Goal: Information Seeking & Learning: Compare options

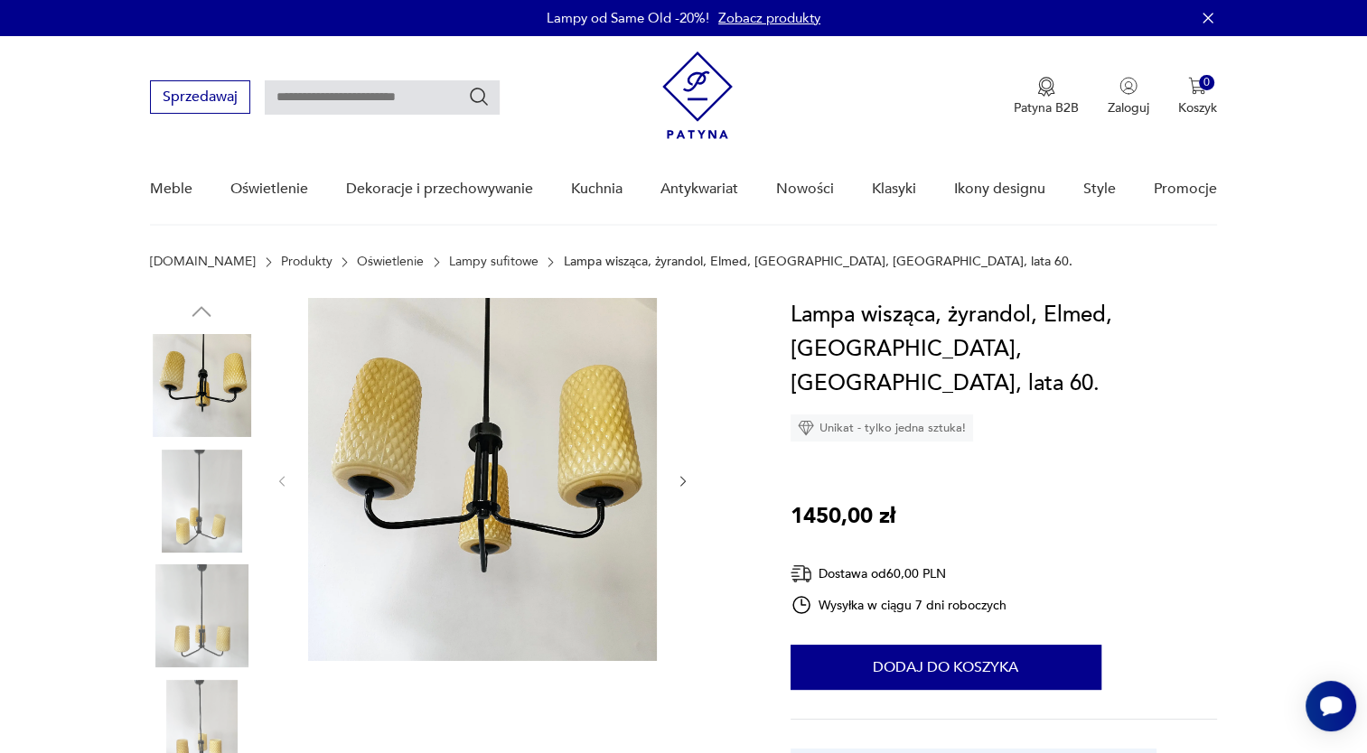
click at [202, 511] on img at bounding box center [201, 501] width 103 height 103
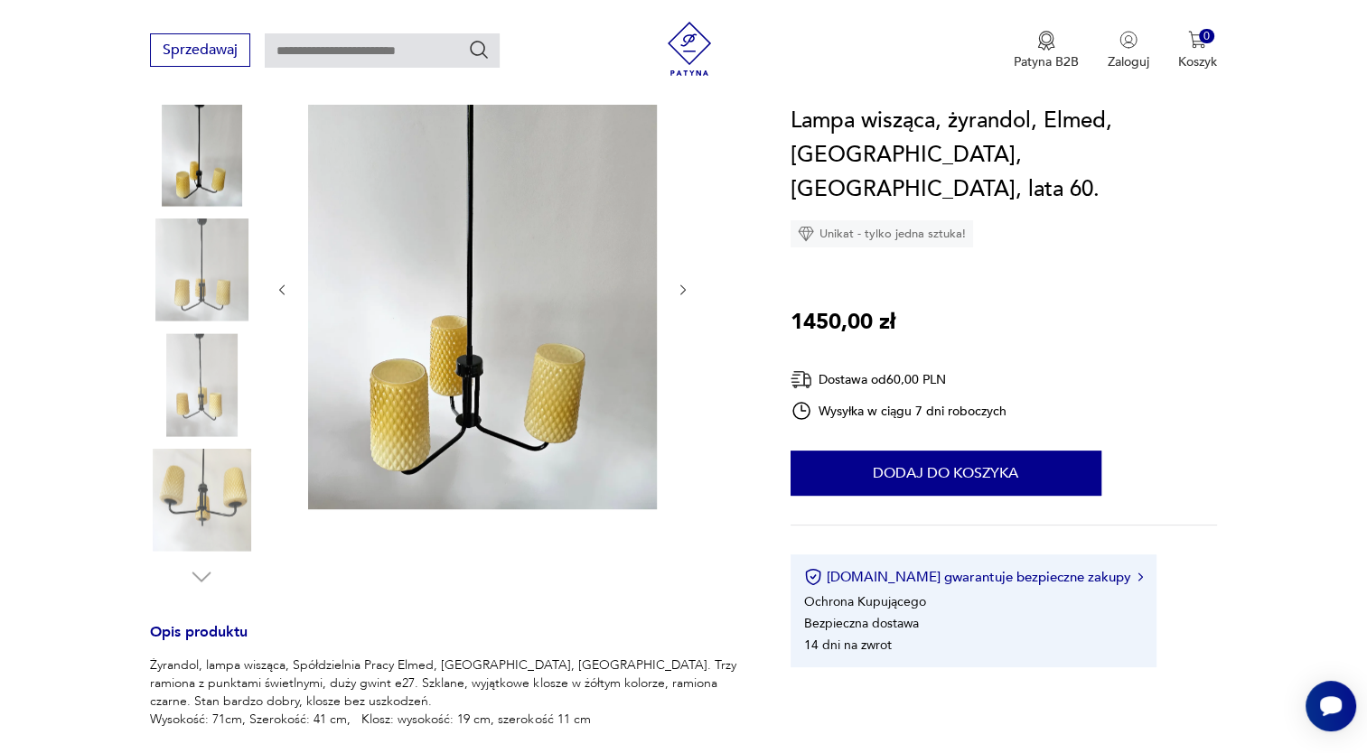
scroll to position [235, 0]
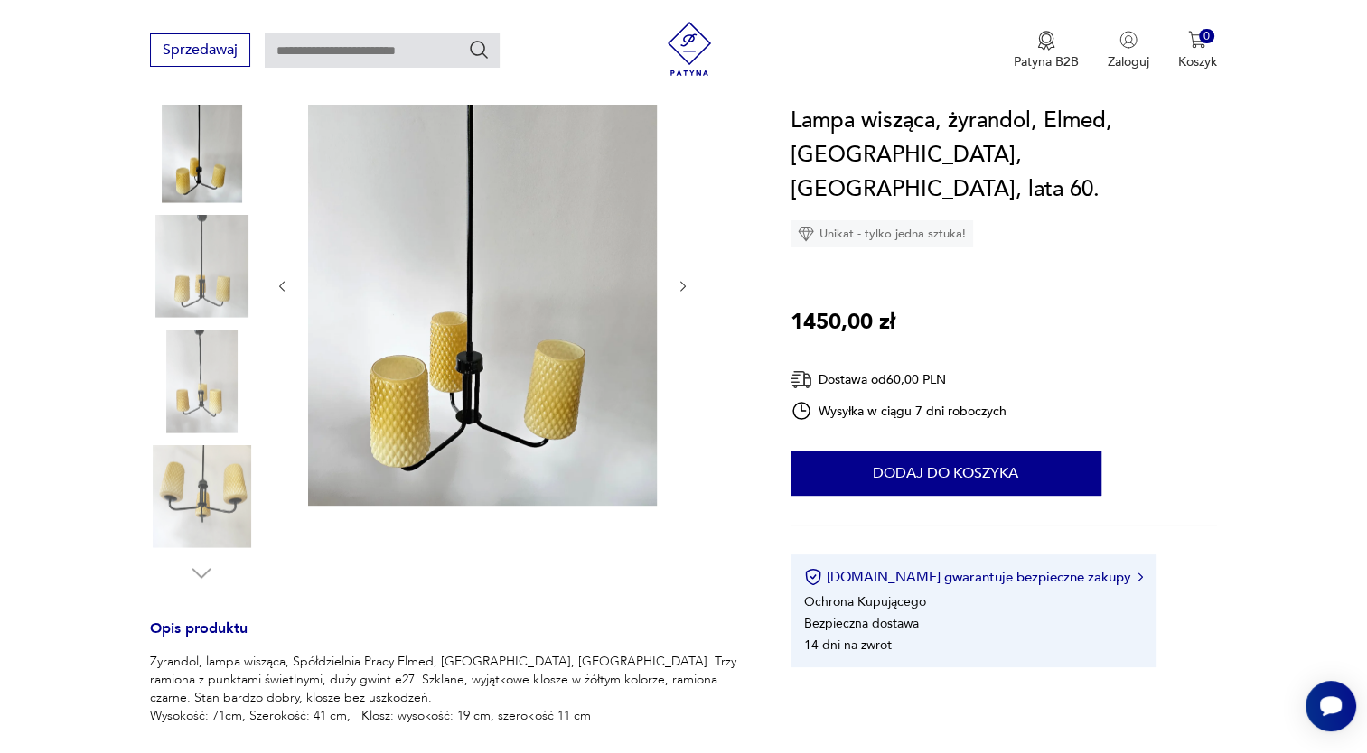
click at [210, 498] on img at bounding box center [201, 496] width 103 height 103
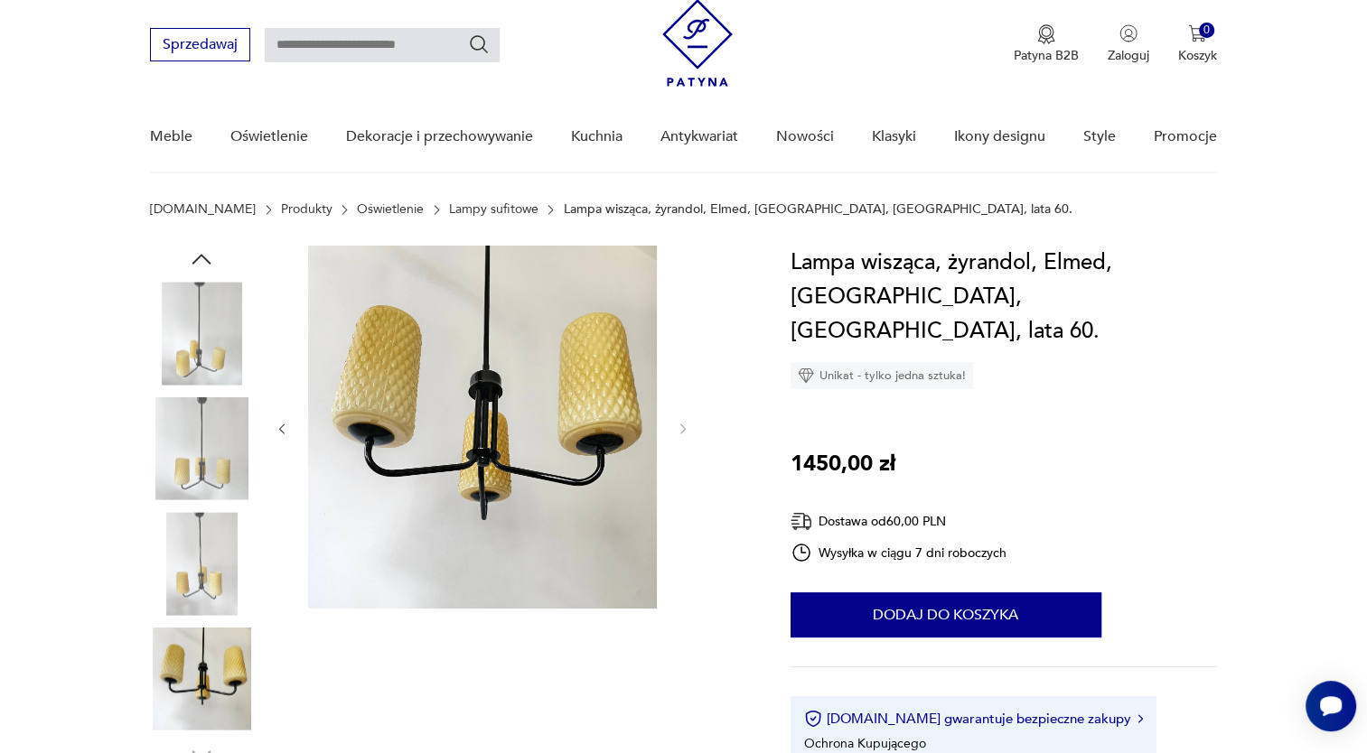
scroll to position [37, 0]
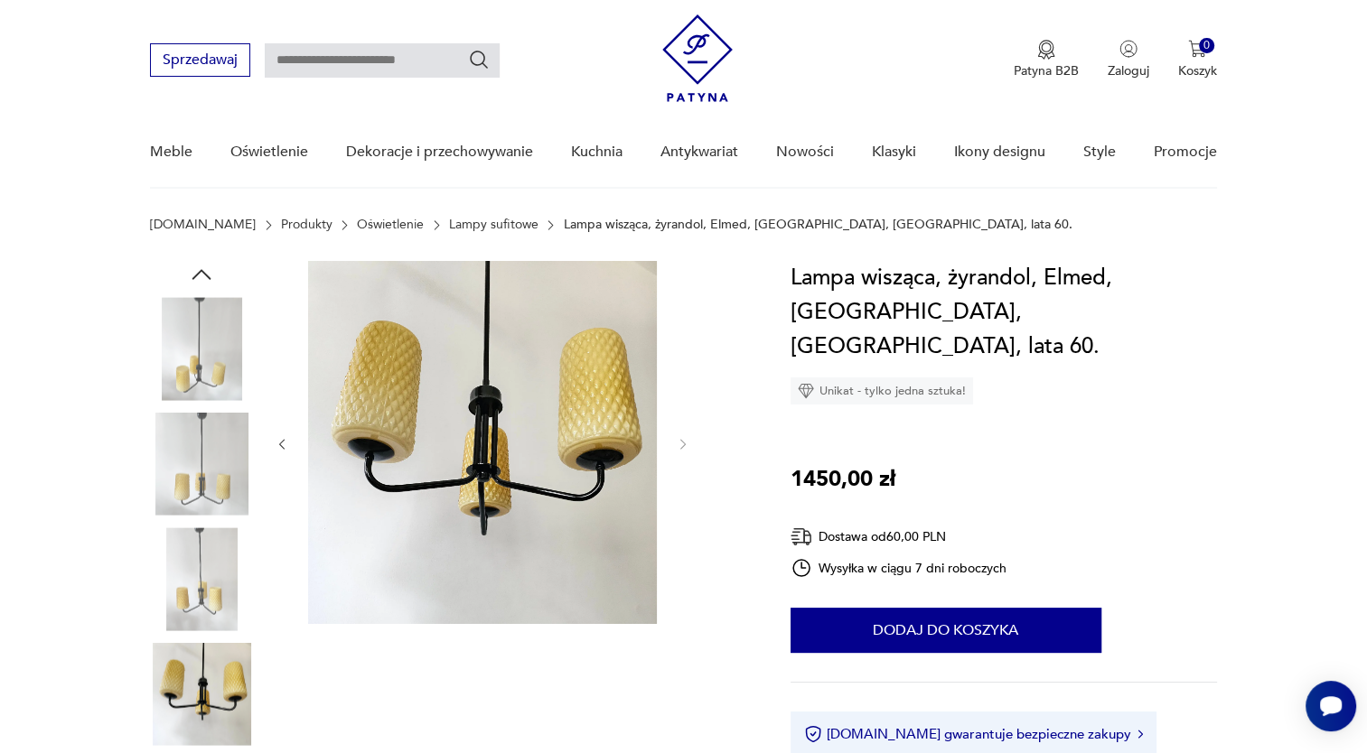
click at [192, 603] on img at bounding box center [201, 579] width 103 height 103
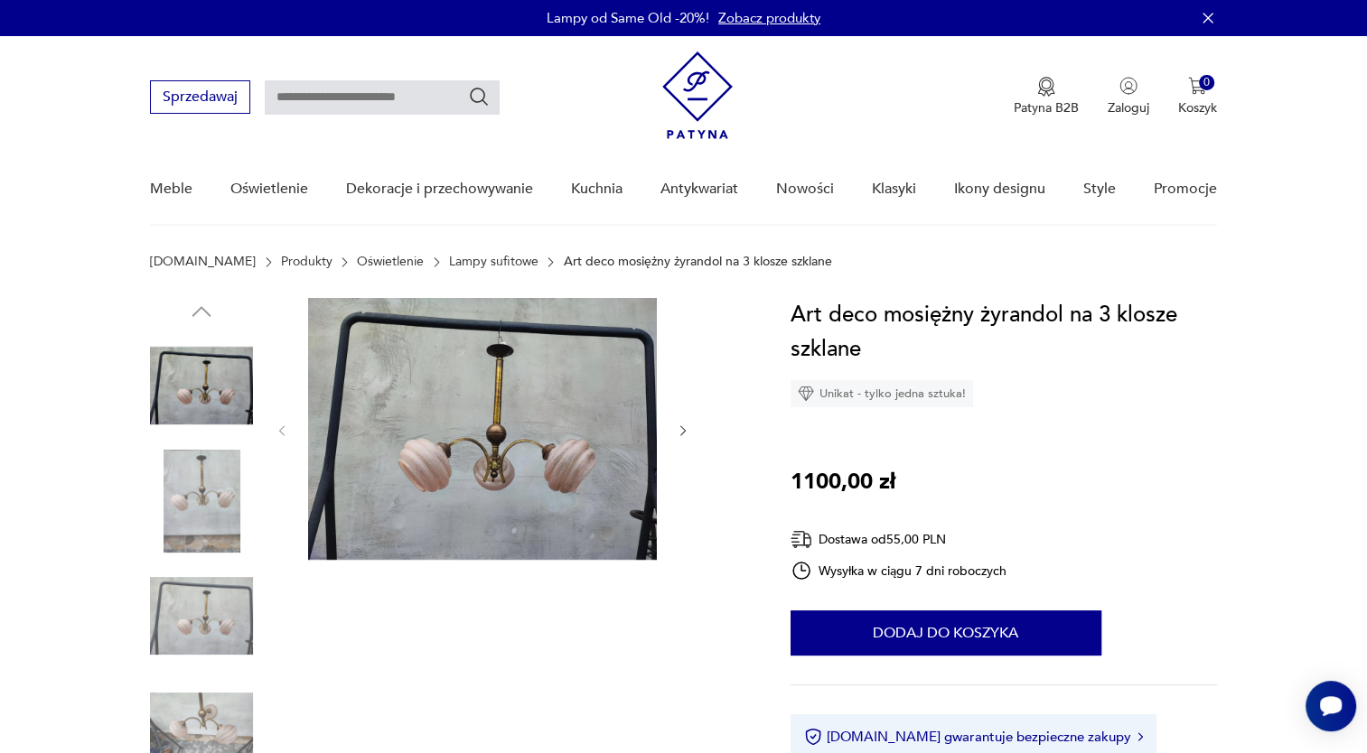
click at [220, 491] on img at bounding box center [201, 501] width 103 height 103
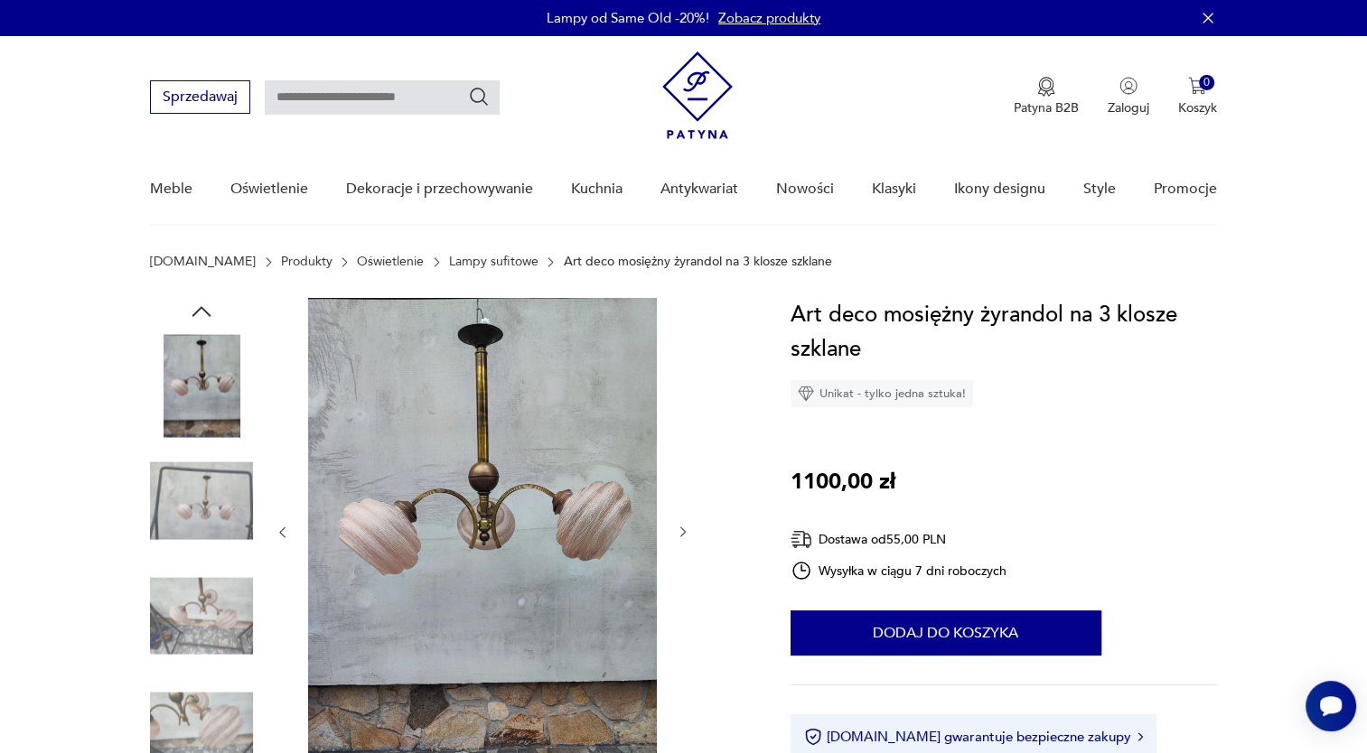
click at [219, 610] on img at bounding box center [201, 616] width 103 height 103
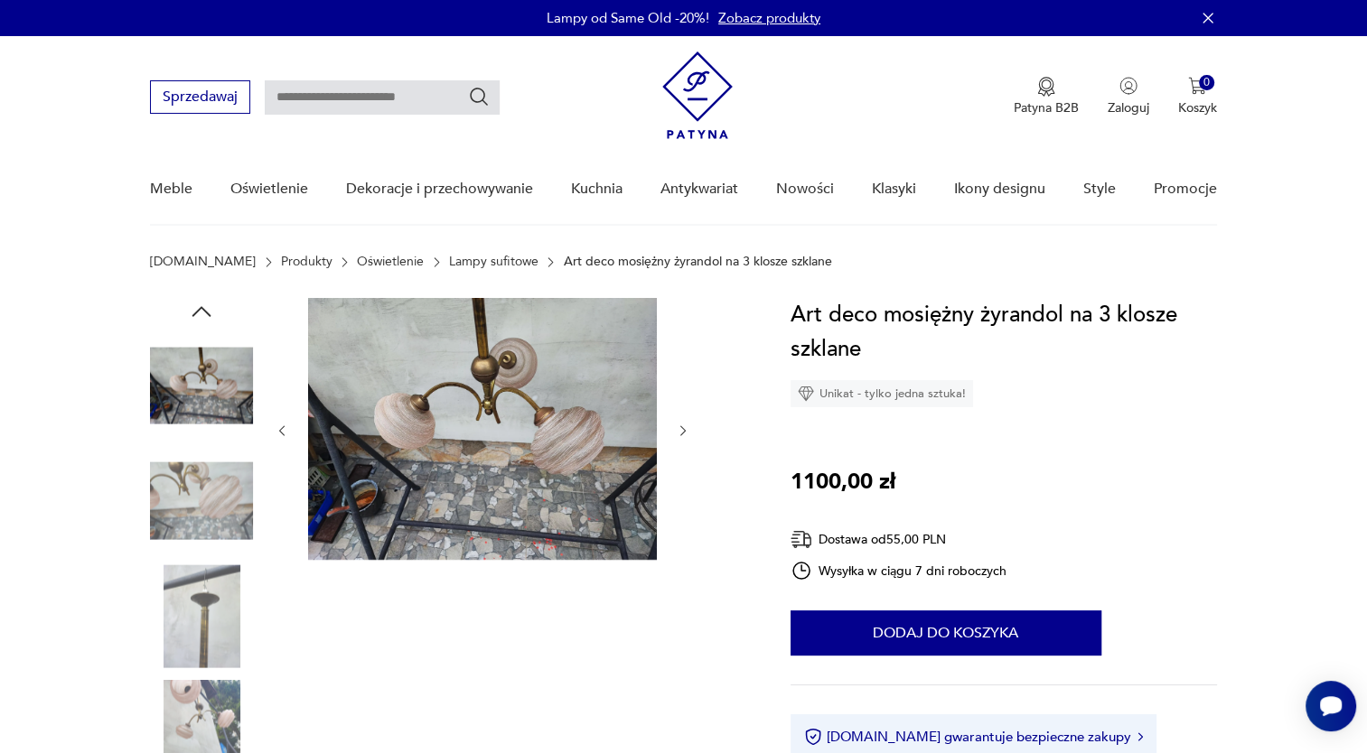
click at [213, 721] on img at bounding box center [201, 731] width 103 height 103
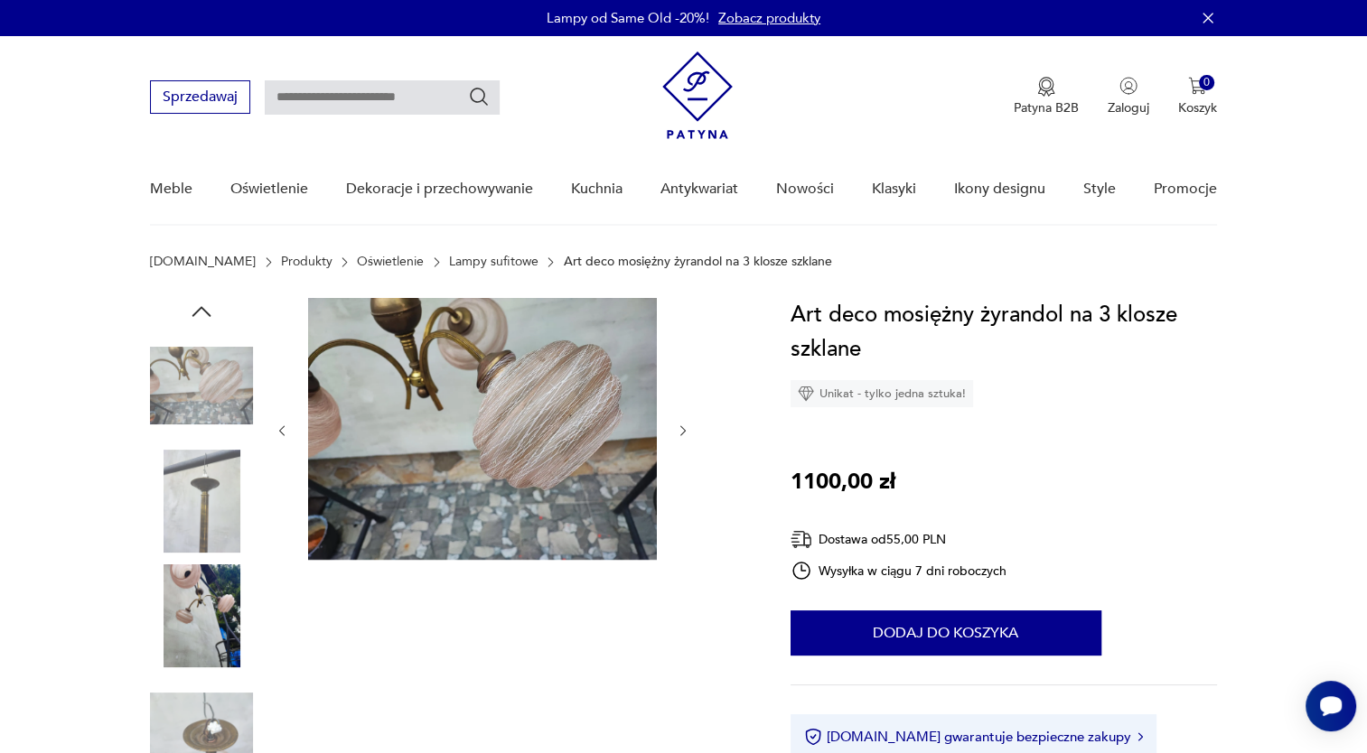
click at [678, 435] on icon "button" at bounding box center [683, 431] width 15 height 15
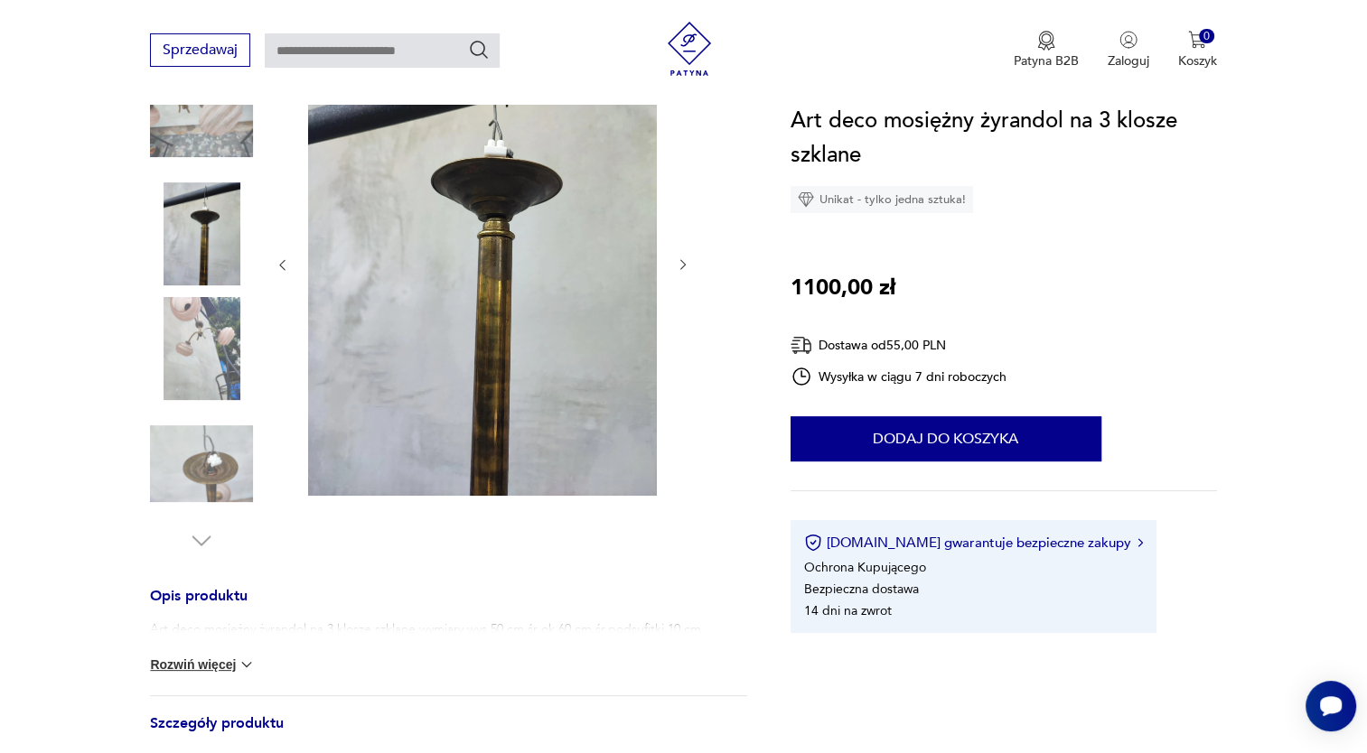
scroll to position [448, 0]
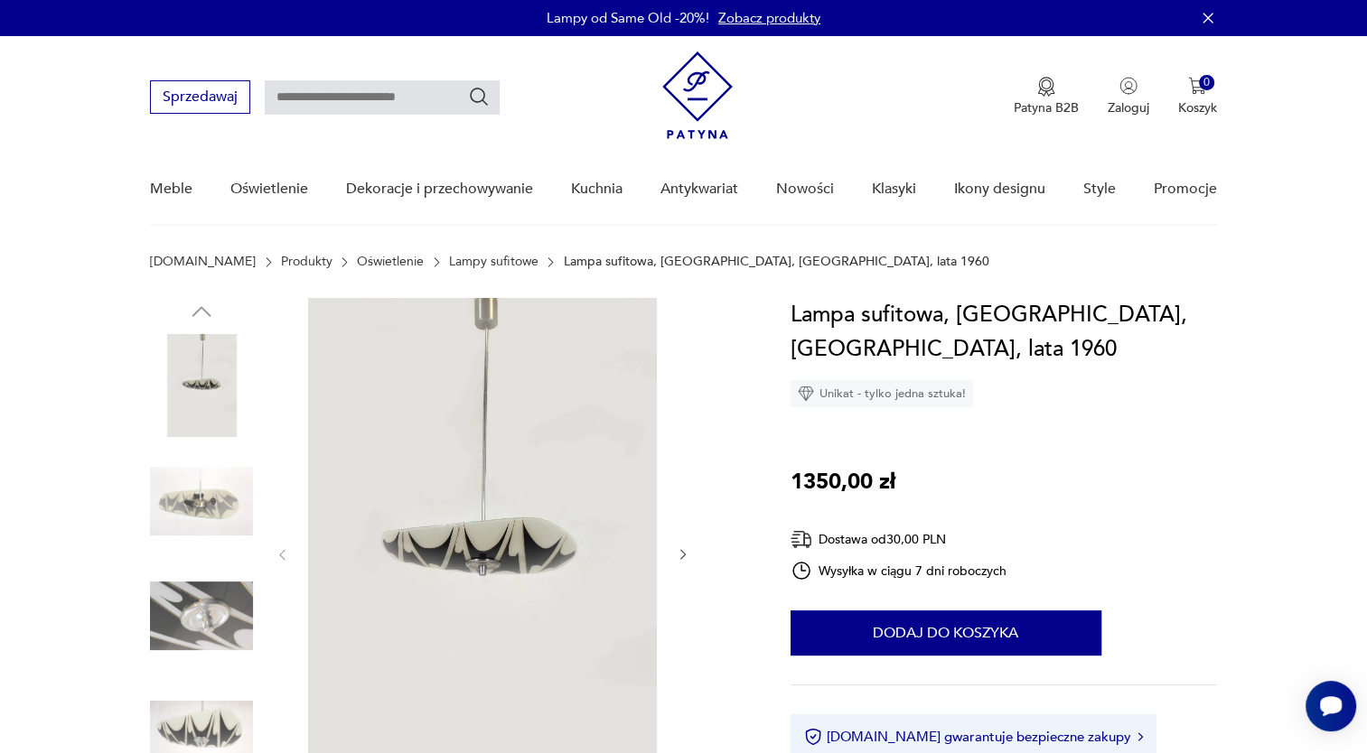
click at [207, 520] on img at bounding box center [201, 501] width 103 height 103
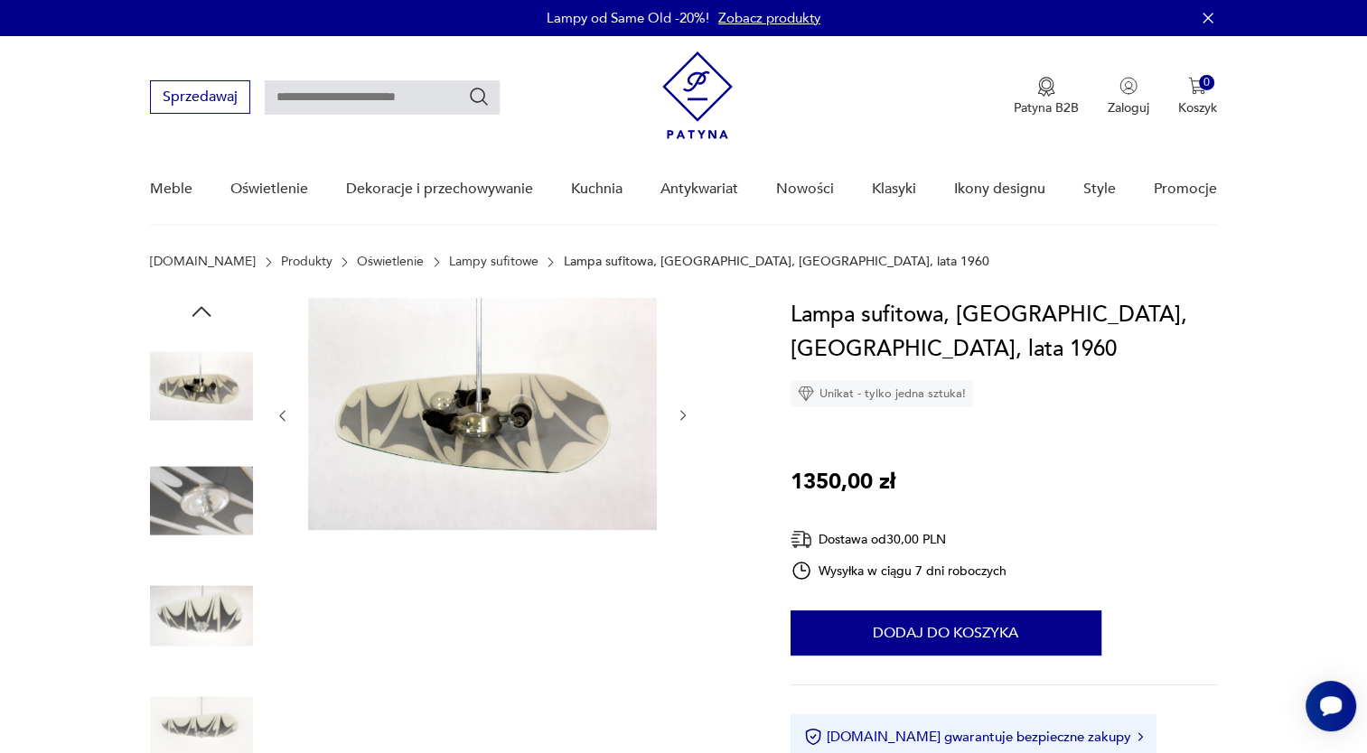
click at [680, 421] on icon "button" at bounding box center [683, 415] width 15 height 15
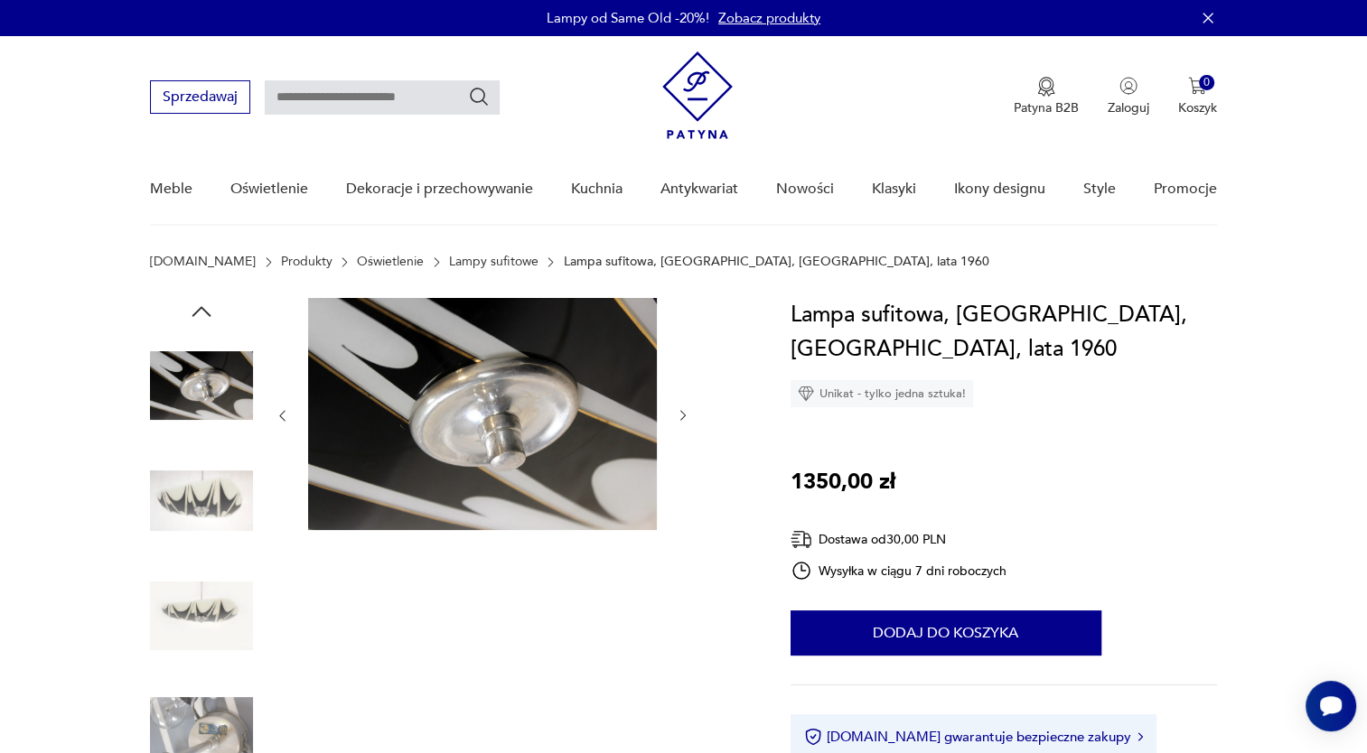
click at [680, 421] on icon "button" at bounding box center [683, 415] width 15 height 15
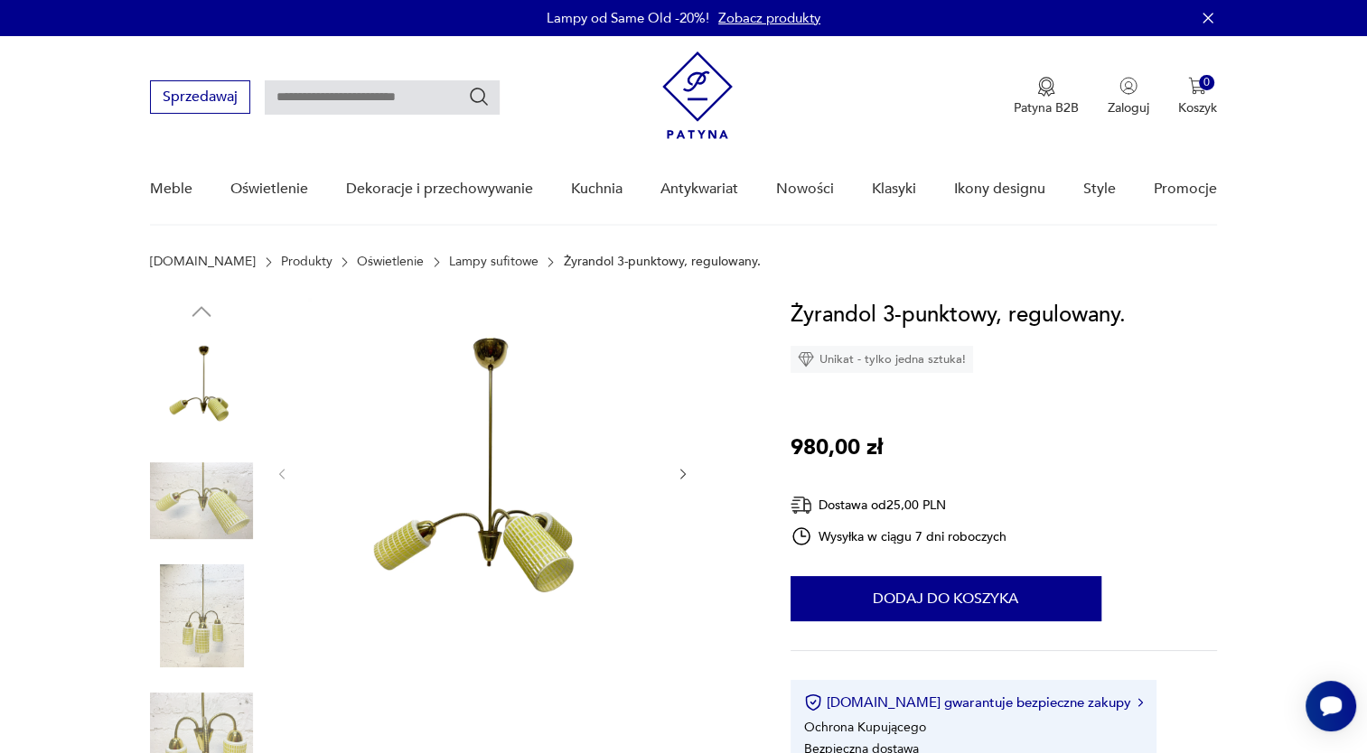
click at [223, 483] on img at bounding box center [201, 501] width 103 height 103
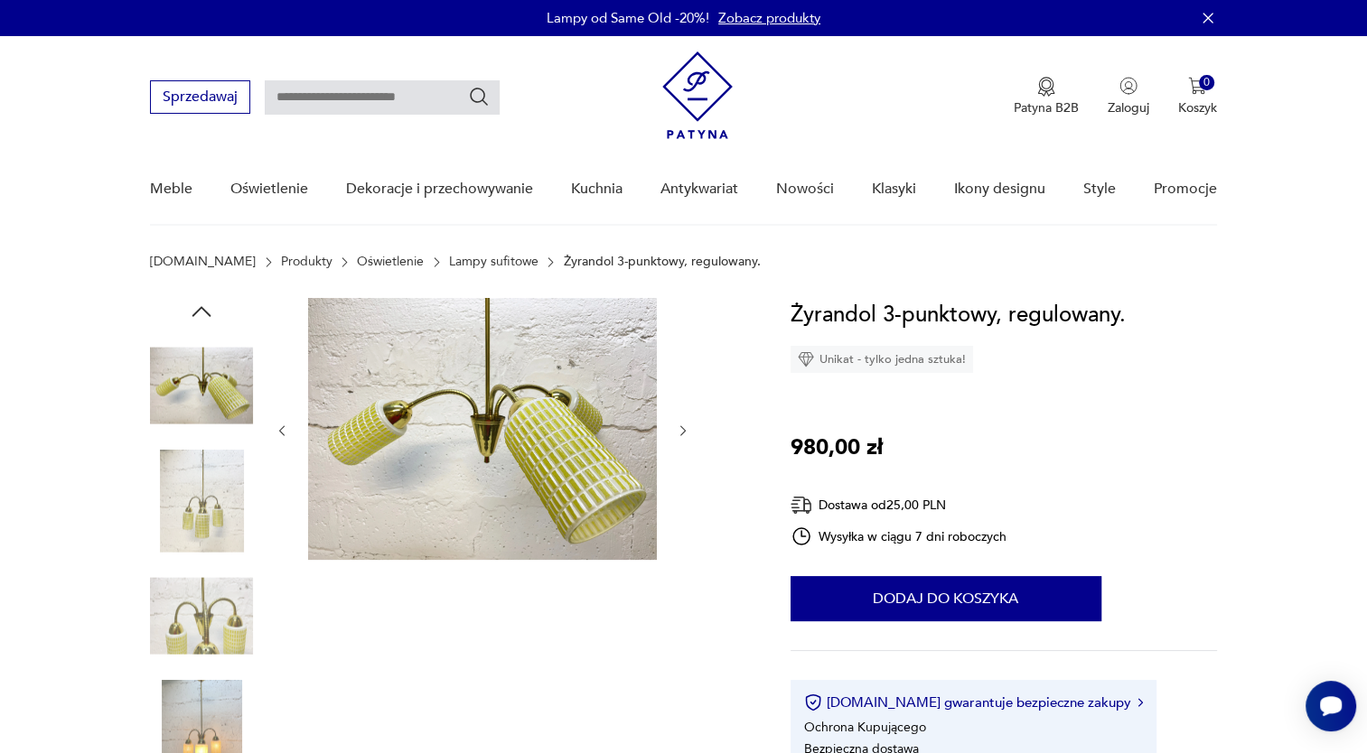
click at [198, 624] on img at bounding box center [201, 616] width 103 height 103
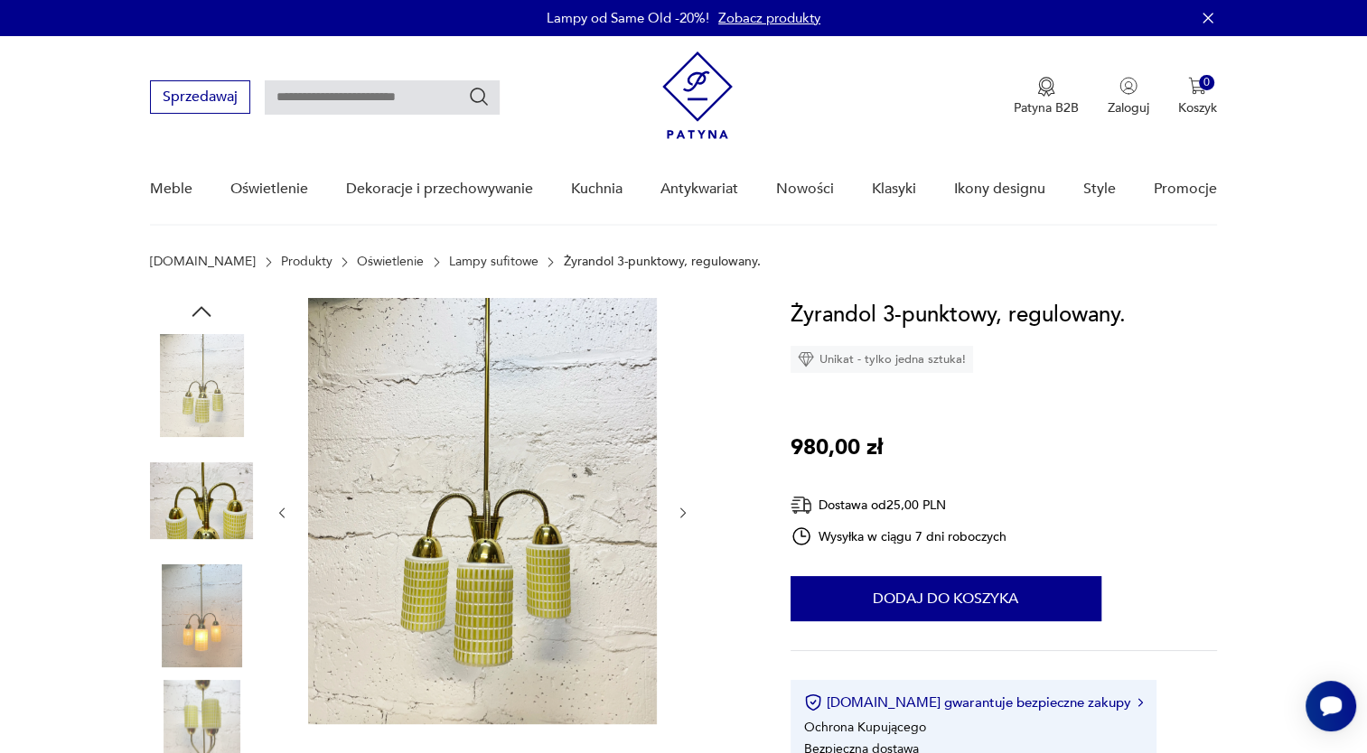
click at [202, 699] on img at bounding box center [201, 731] width 103 height 103
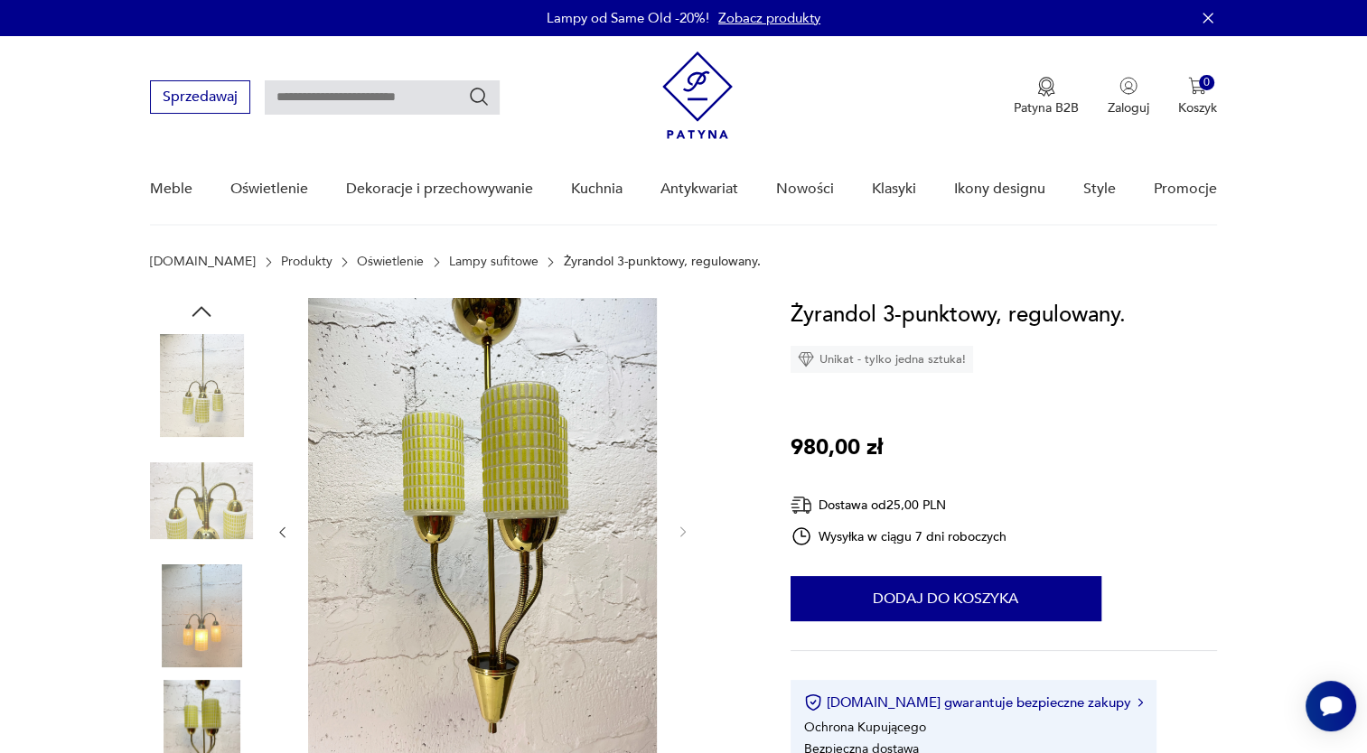
click at [207, 627] on img at bounding box center [201, 616] width 103 height 103
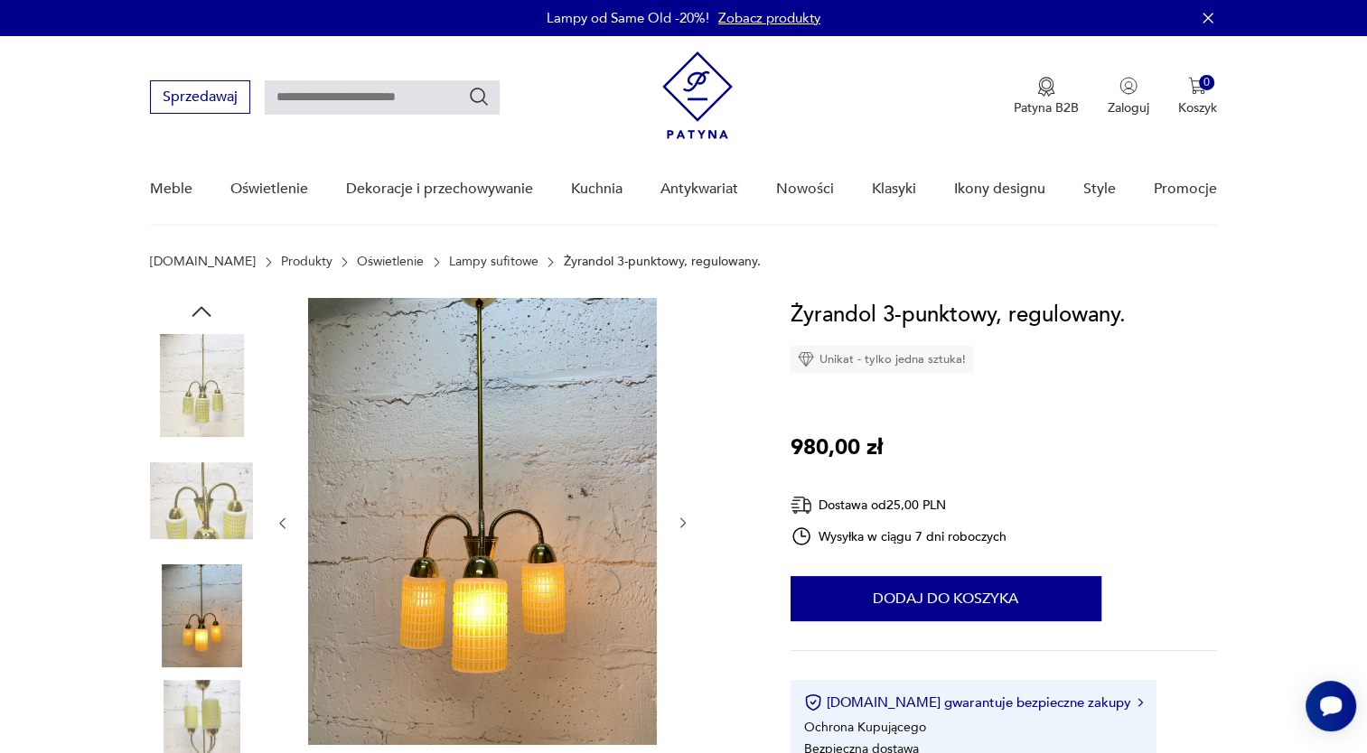
click at [195, 726] on img at bounding box center [201, 731] width 103 height 103
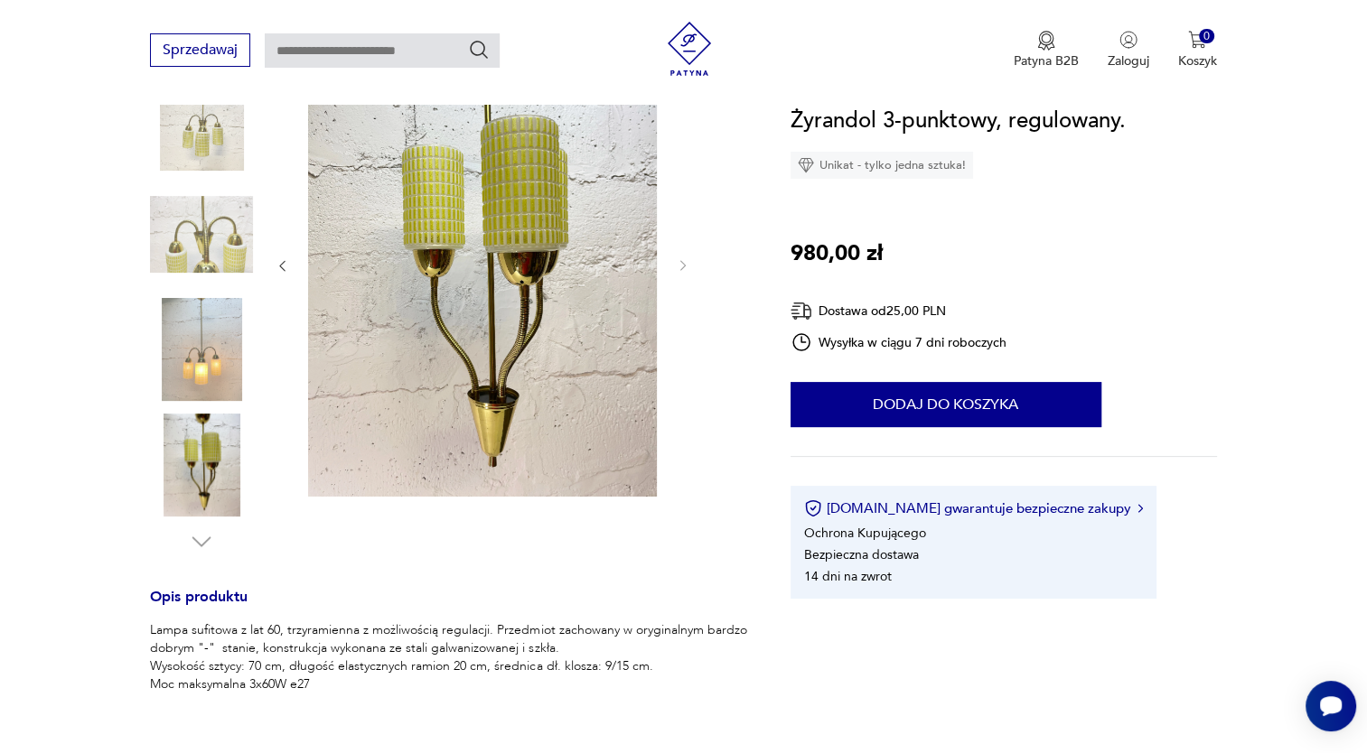
scroll to position [325, 0]
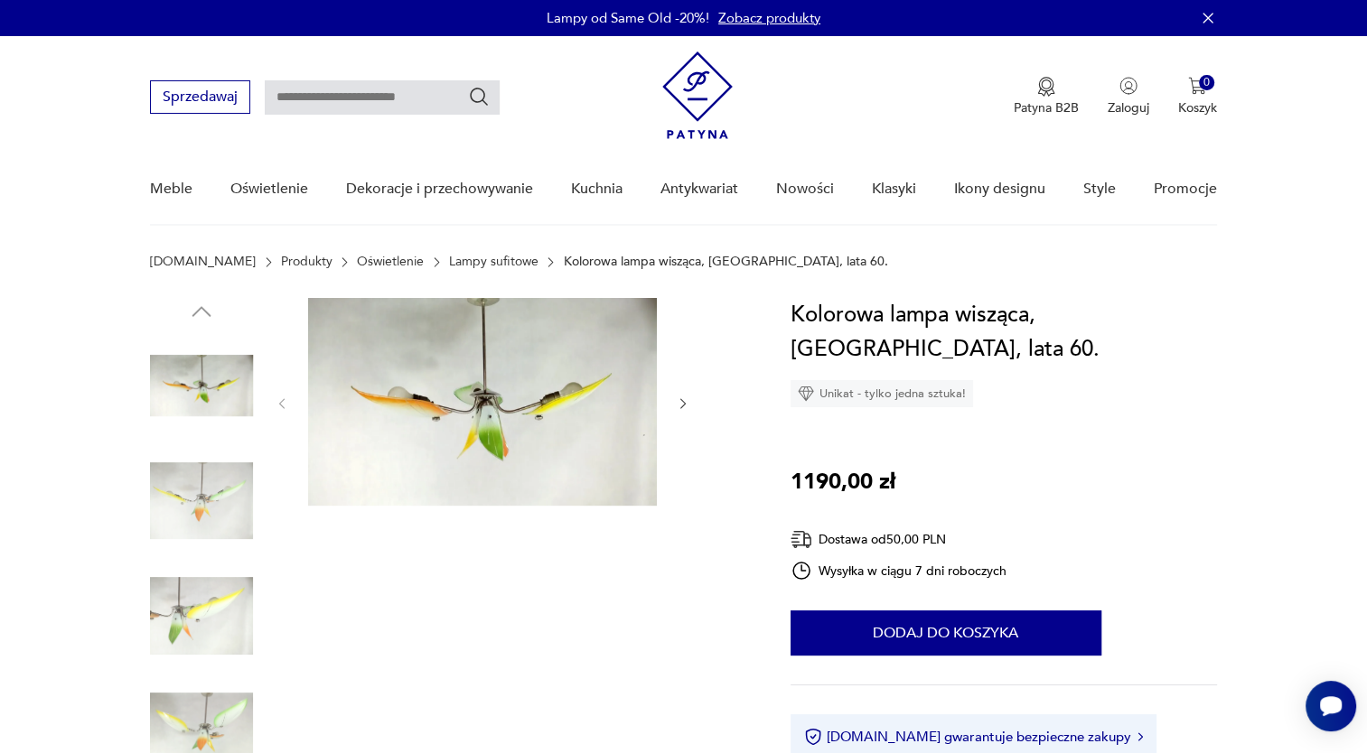
click at [214, 513] on img at bounding box center [201, 501] width 103 height 103
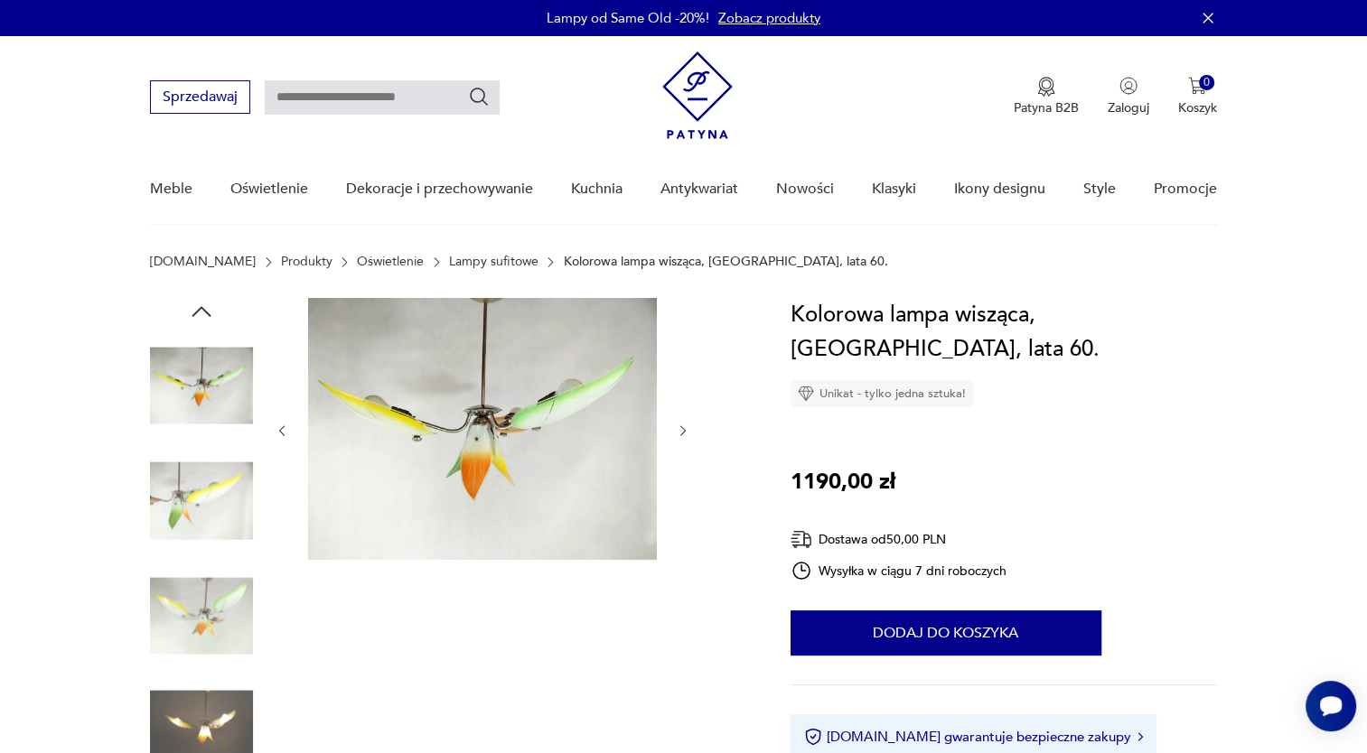
click at [216, 612] on img at bounding box center [201, 616] width 103 height 103
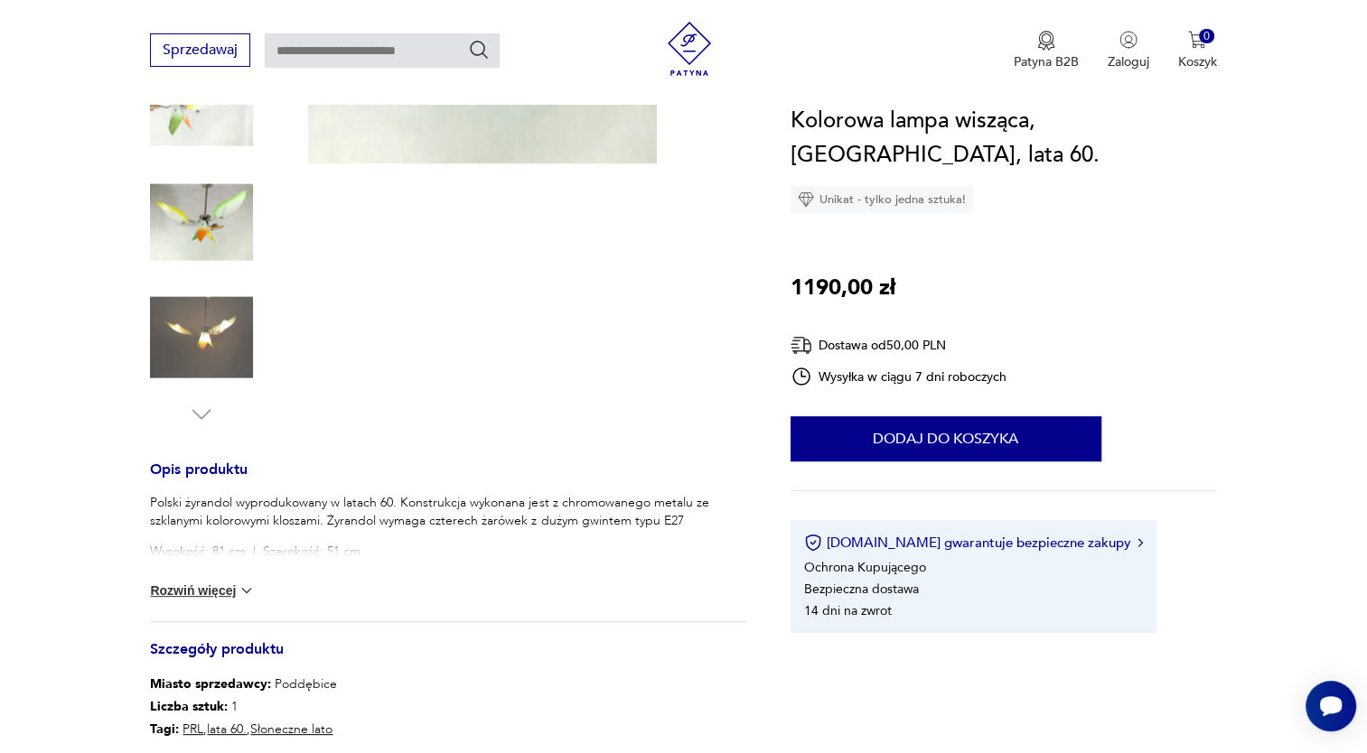
scroll to position [397, 0]
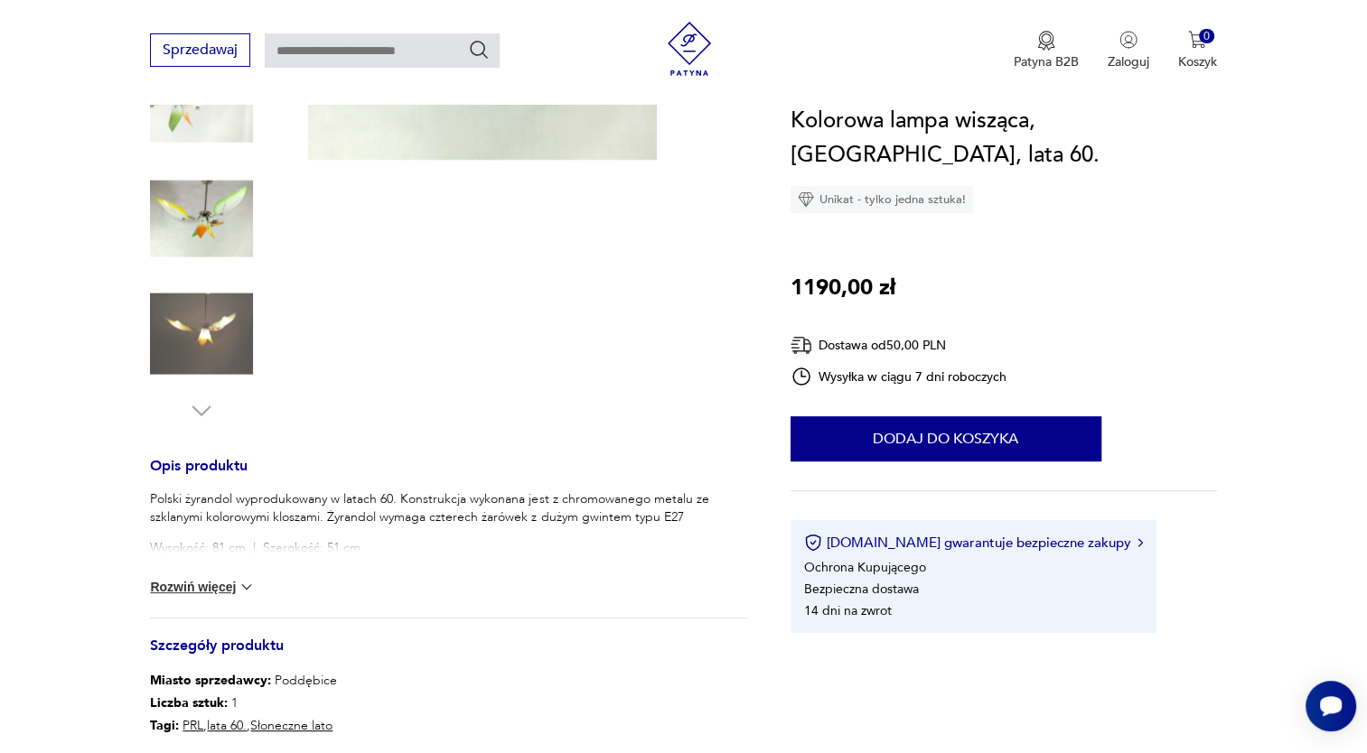
click at [195, 584] on button "Rozwiń więcej" at bounding box center [202, 587] width 105 height 18
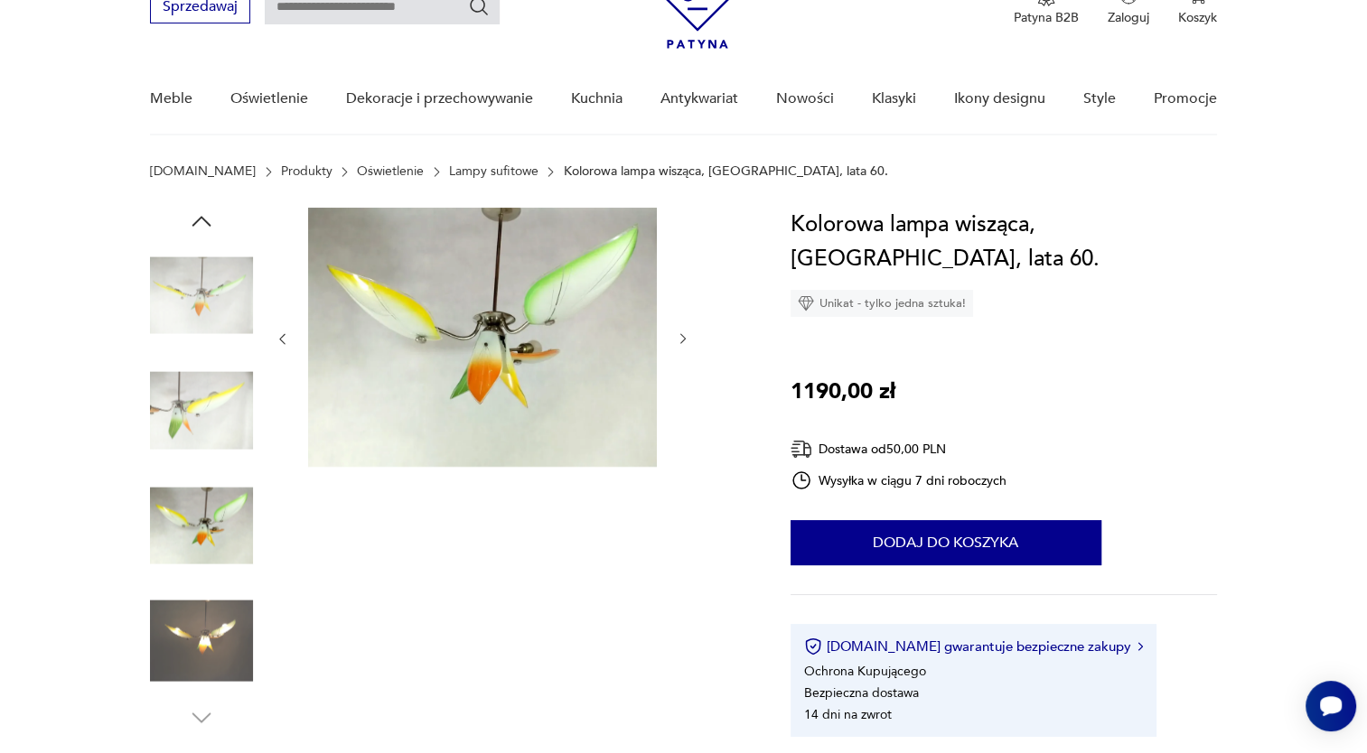
scroll to position [0, 0]
